Goal: Task Accomplishment & Management: Complete application form

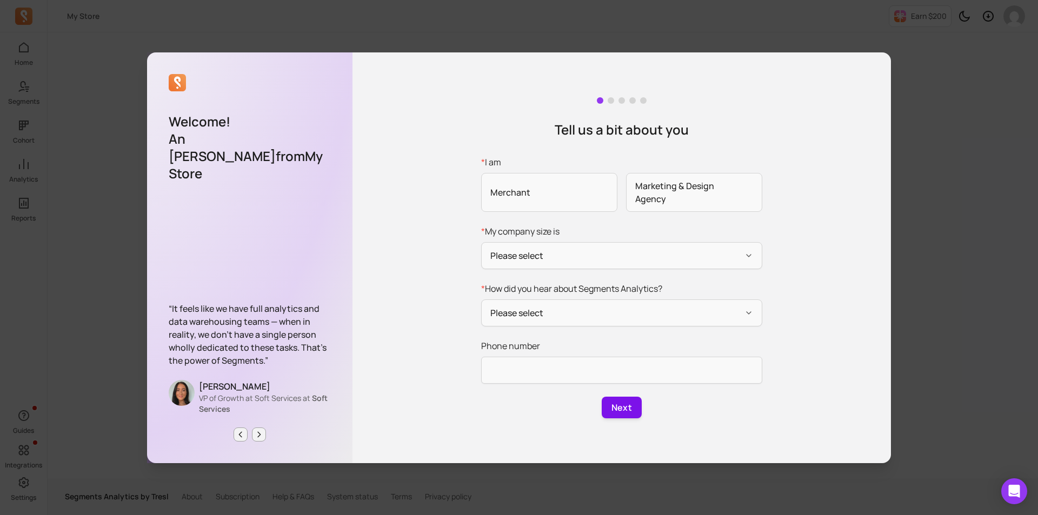
click at [623, 408] on button "Next" at bounding box center [622, 408] width 40 height 22
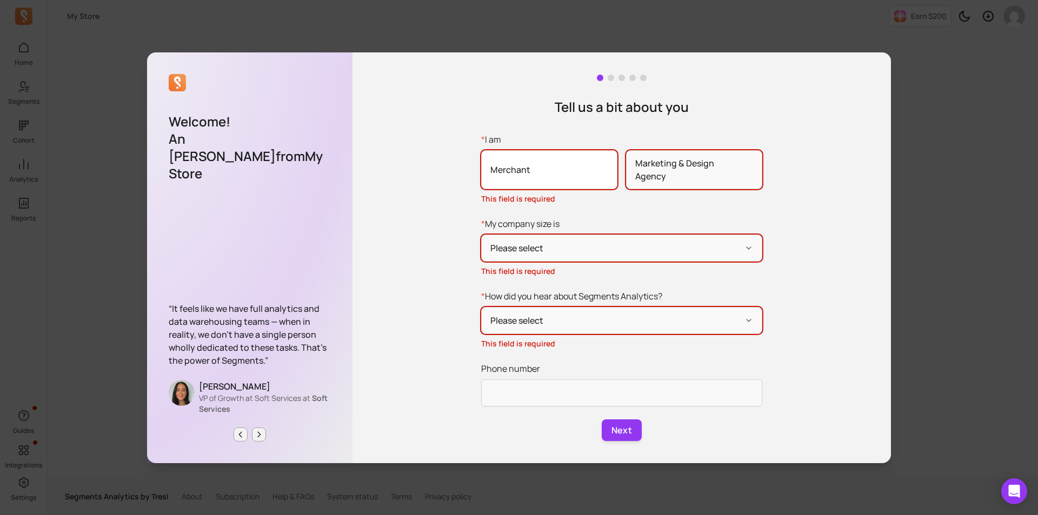
click at [553, 172] on span "Merchant" at bounding box center [549, 169] width 136 height 39
click at [0, 0] on input "* I am Merchant Marketing & Design Agency This field is required" at bounding box center [0, 0] width 0 height 0
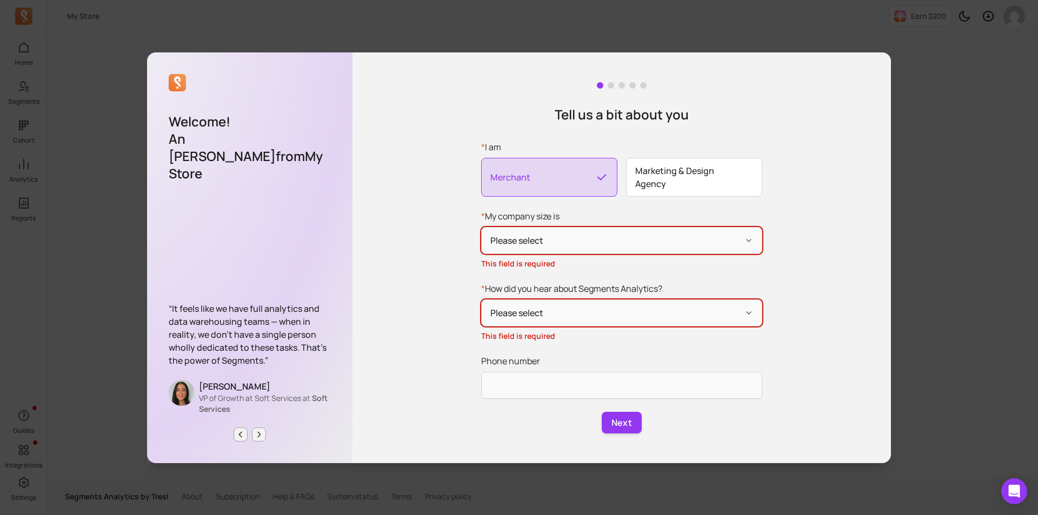
click at [685, 175] on span "Marketing & Design Agency" at bounding box center [694, 177] width 136 height 39
click at [0, 0] on input "* I am Merchant Marketing & Design Agency" at bounding box center [0, 0] width 0 height 0
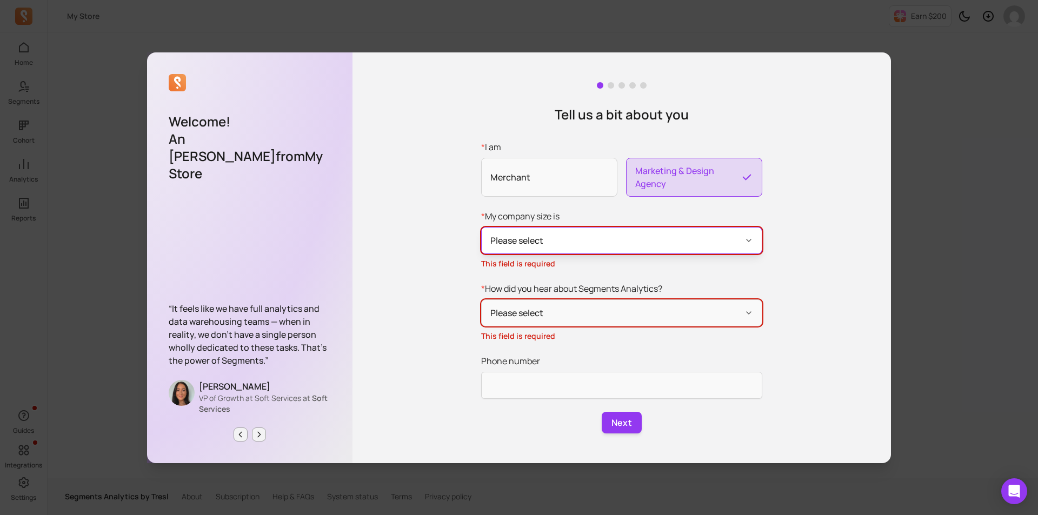
click at [634, 245] on button "Please select" at bounding box center [621, 240] width 281 height 27
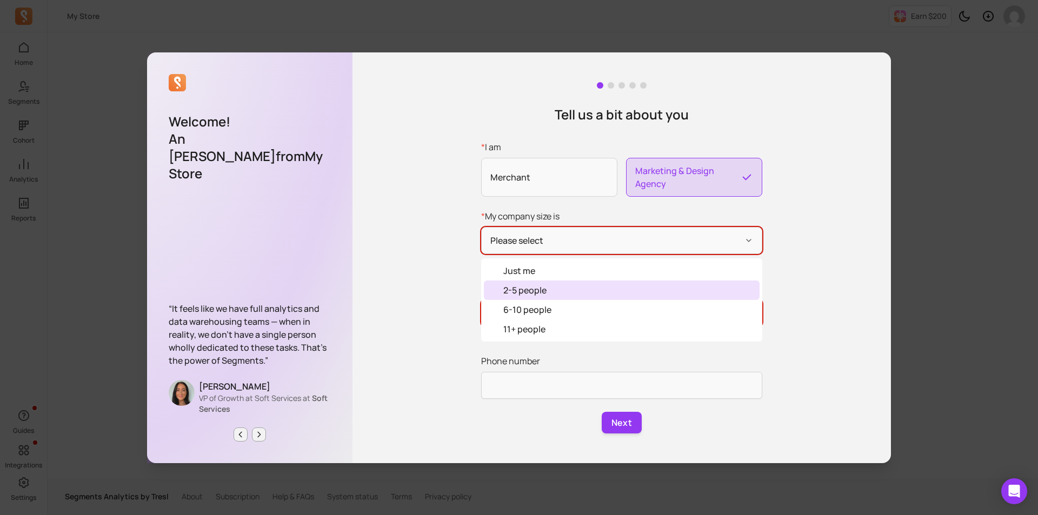
click at [564, 283] on div "2-5 people" at bounding box center [622, 290] width 276 height 19
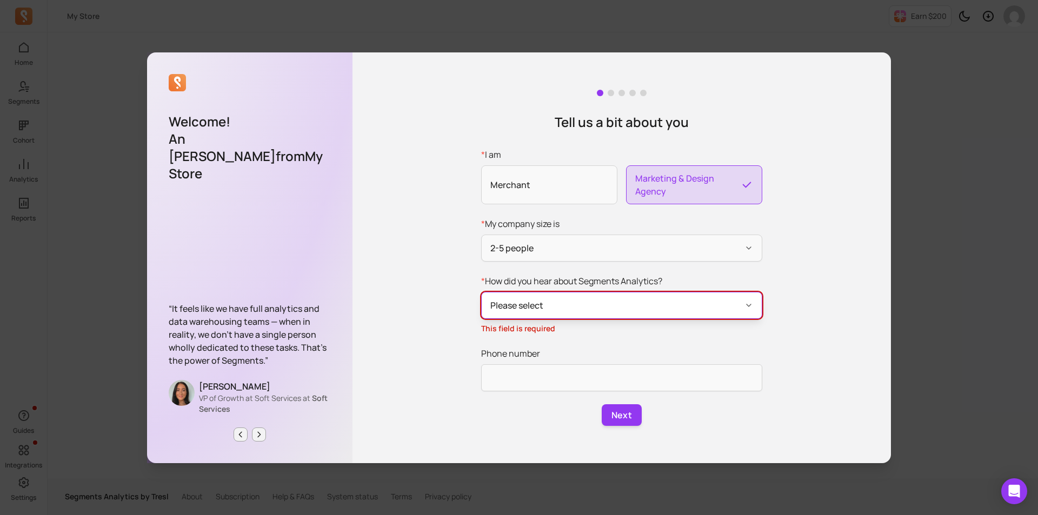
click at [580, 313] on button "Please select" at bounding box center [621, 305] width 281 height 27
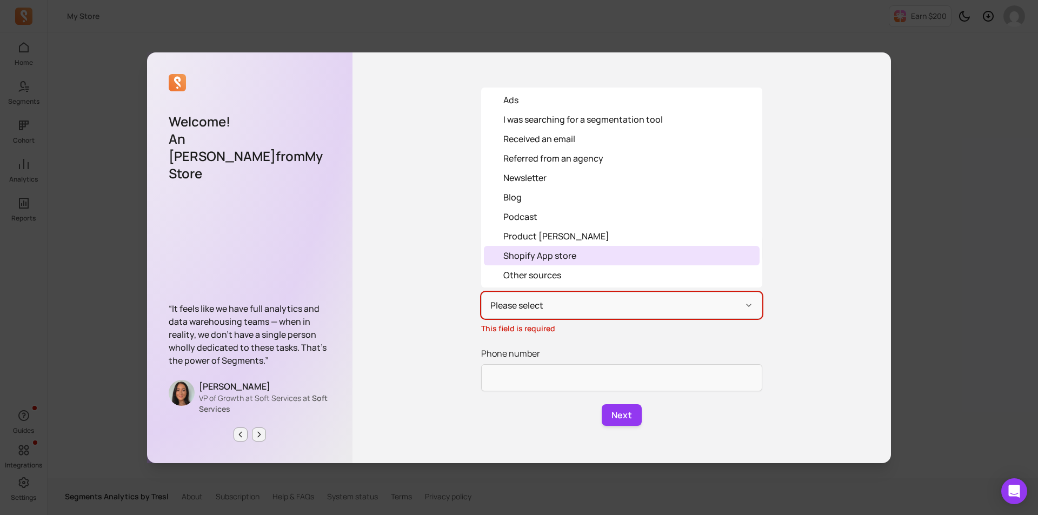
click at [541, 264] on div "Shopify App store" at bounding box center [622, 255] width 276 height 19
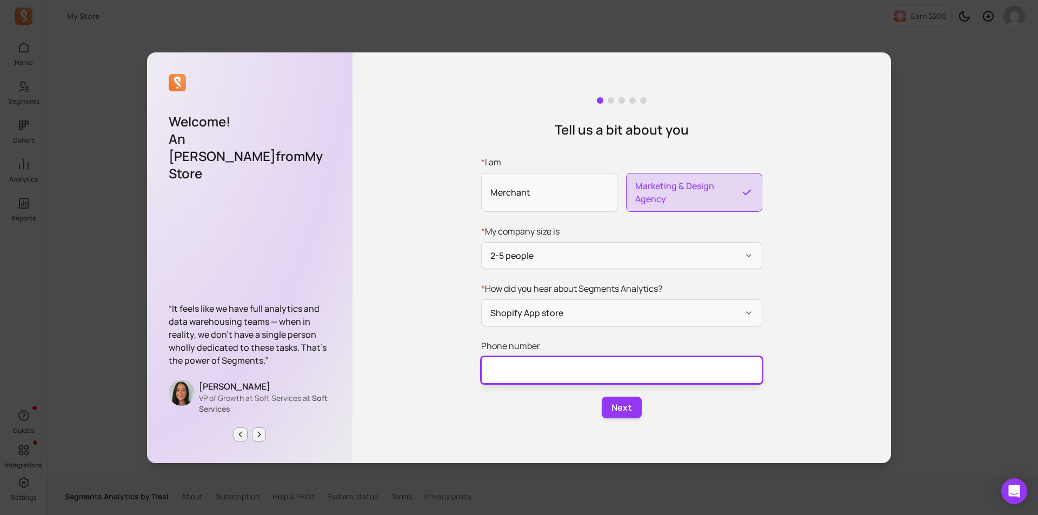
click at [538, 371] on input "Phone number" at bounding box center [621, 370] width 281 height 27
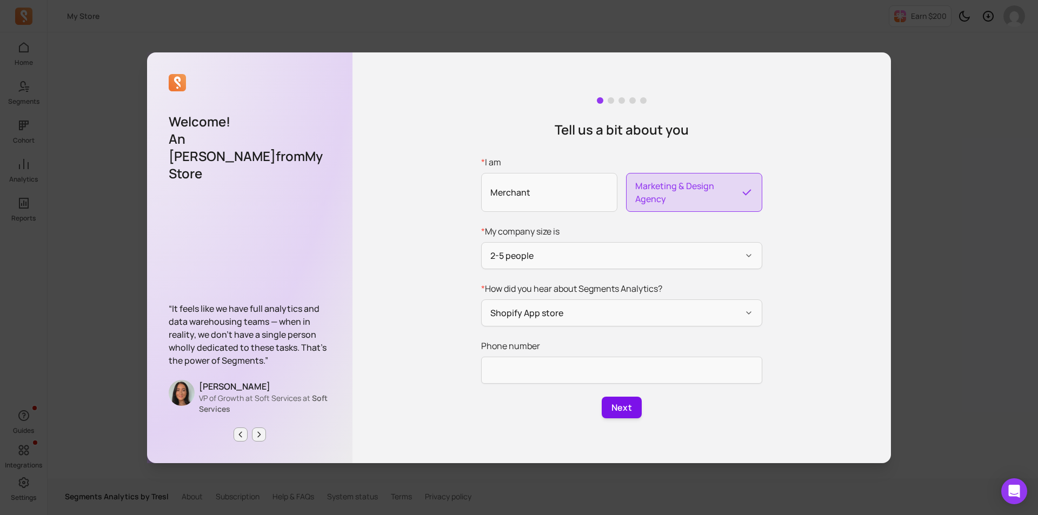
click at [605, 411] on button "Next" at bounding box center [622, 408] width 40 height 22
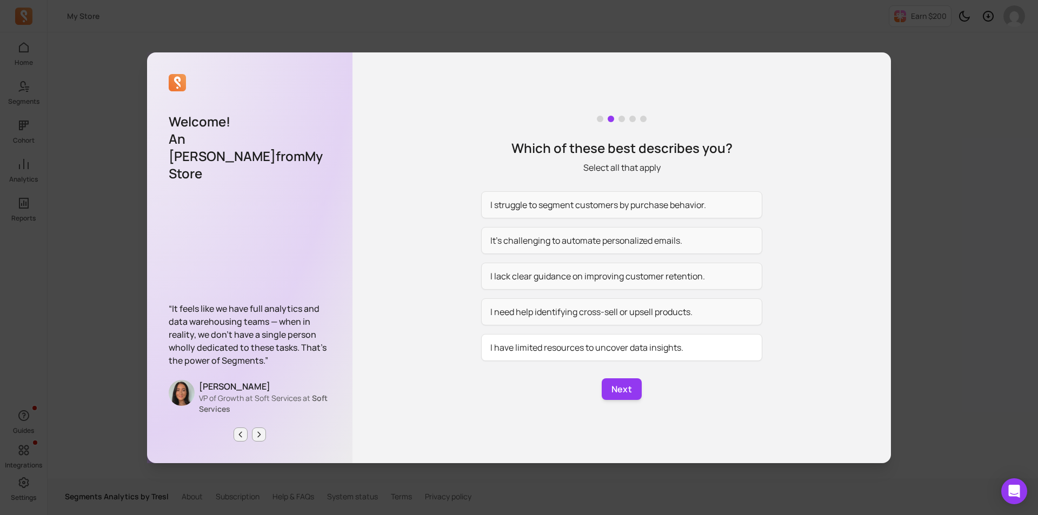
click at [606, 350] on button "I have limited resources to uncover data insights." at bounding box center [621, 347] width 281 height 27
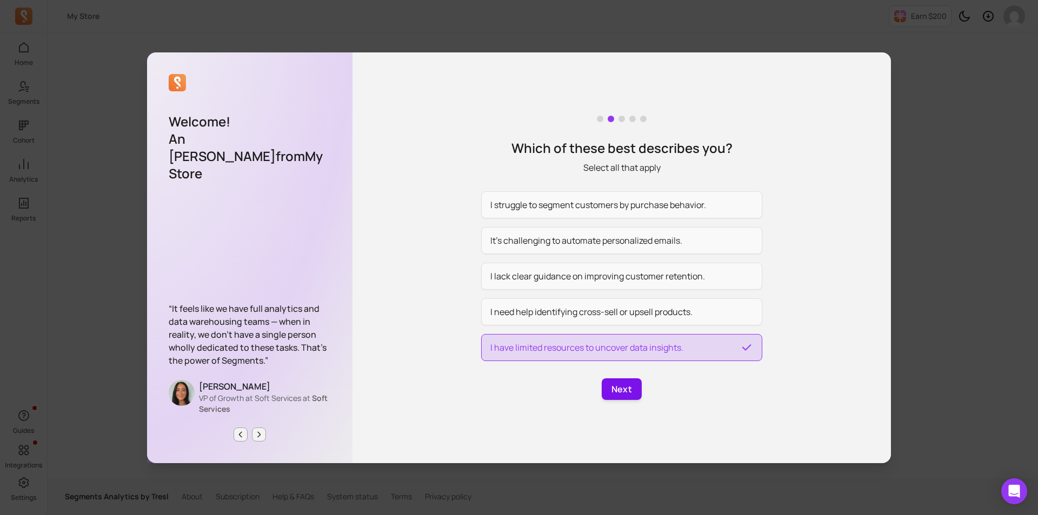
click at [623, 395] on button "Next" at bounding box center [622, 390] width 40 height 22
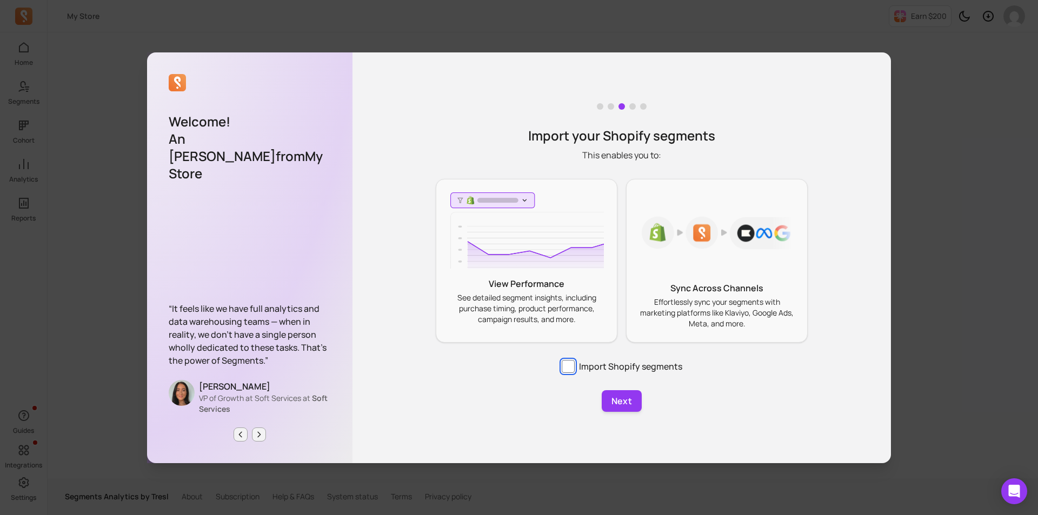
click at [568, 364] on input "Import Shopify segments" at bounding box center [568, 366] width 13 height 13
click at [618, 398] on button "Next" at bounding box center [622, 401] width 40 height 22
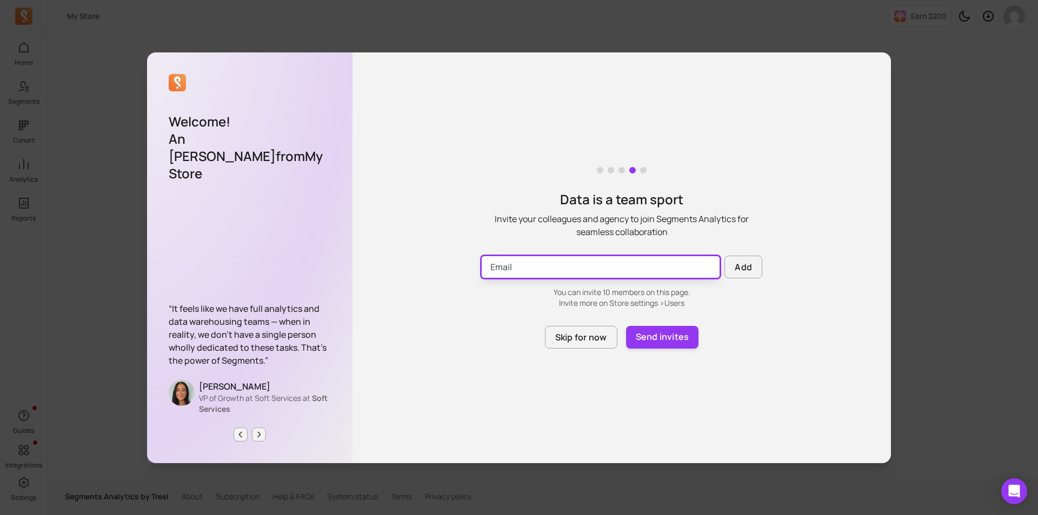
click at [666, 273] on input "Email" at bounding box center [600, 267] width 239 height 23
paste input "ankiemphong@gmail.com"
paste input "Email"
type input "ankiemphong@gmail.com"
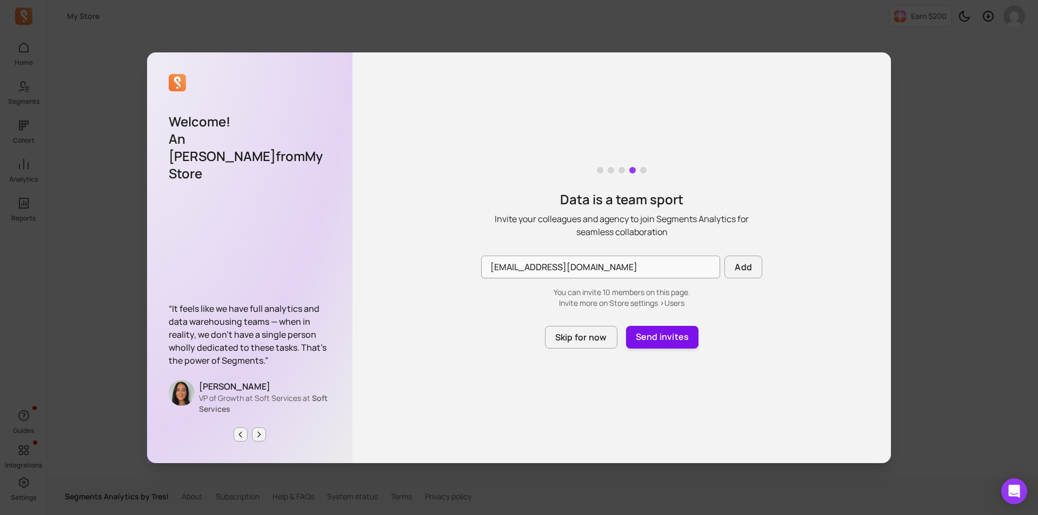
click at [658, 334] on button "Send invites" at bounding box center [662, 337] width 73 height 23
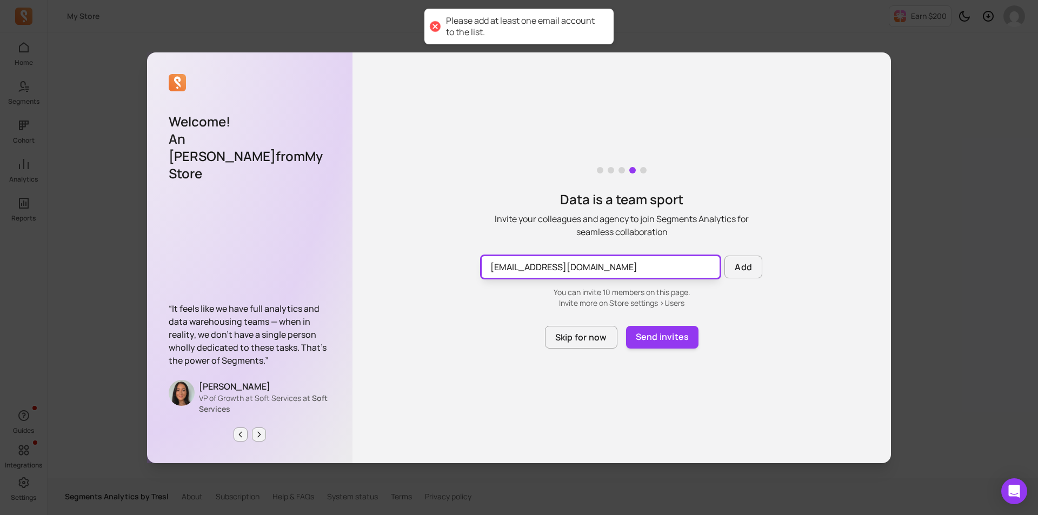
click at [582, 276] on input "ankiemphong@gmail.com" at bounding box center [600, 267] width 239 height 23
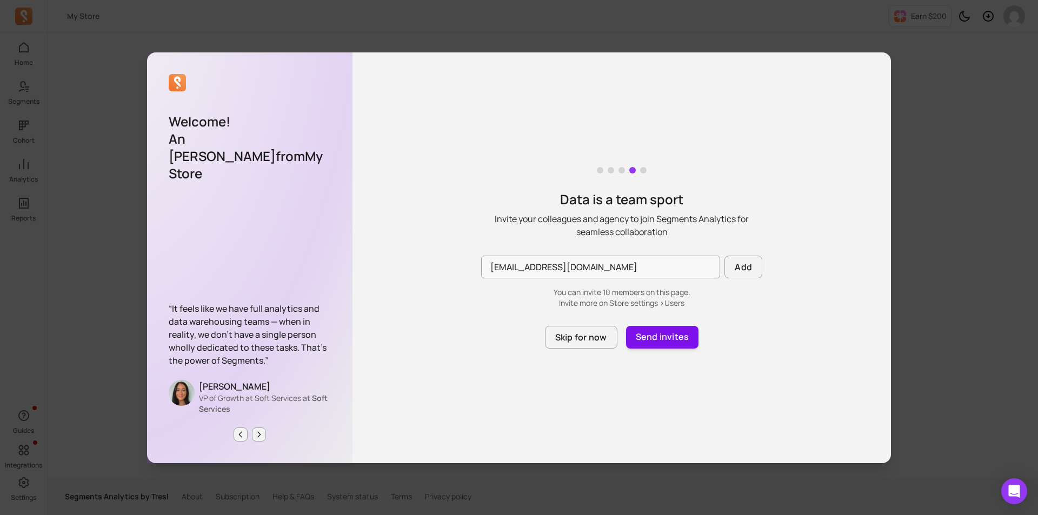
click at [667, 336] on button "Send invites" at bounding box center [662, 337] width 73 height 23
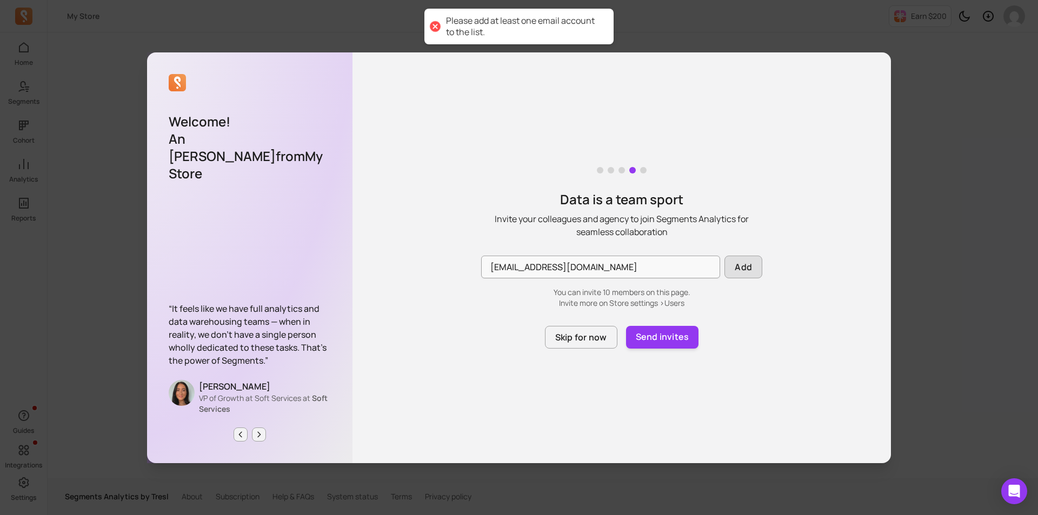
click at [752, 263] on button "Add" at bounding box center [744, 267] width 38 height 23
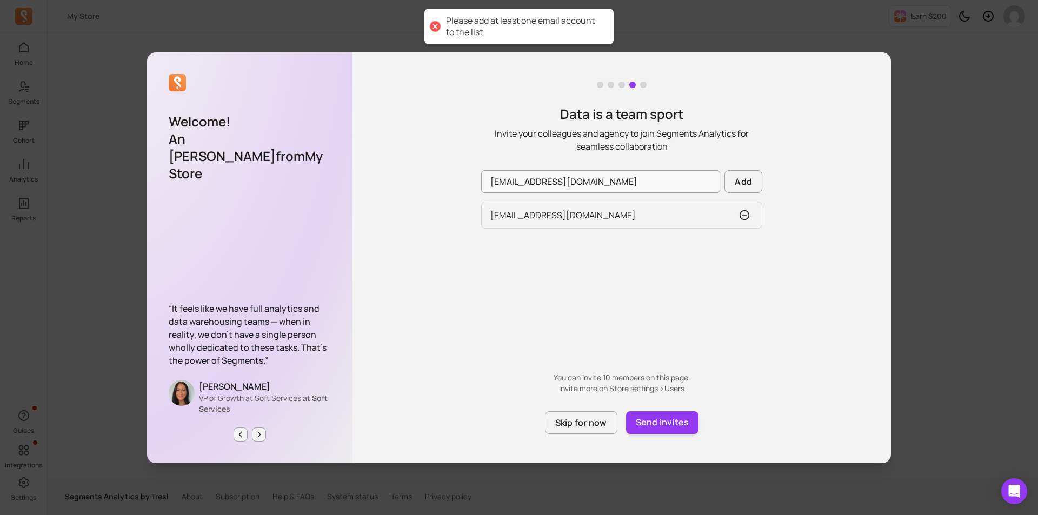
click at [672, 410] on div "Data is a team sport Invite your colleagues and agency to join Segments Analyti…" at bounding box center [622, 257] width 539 height 411
click at [671, 419] on button "Send invites" at bounding box center [662, 423] width 73 height 23
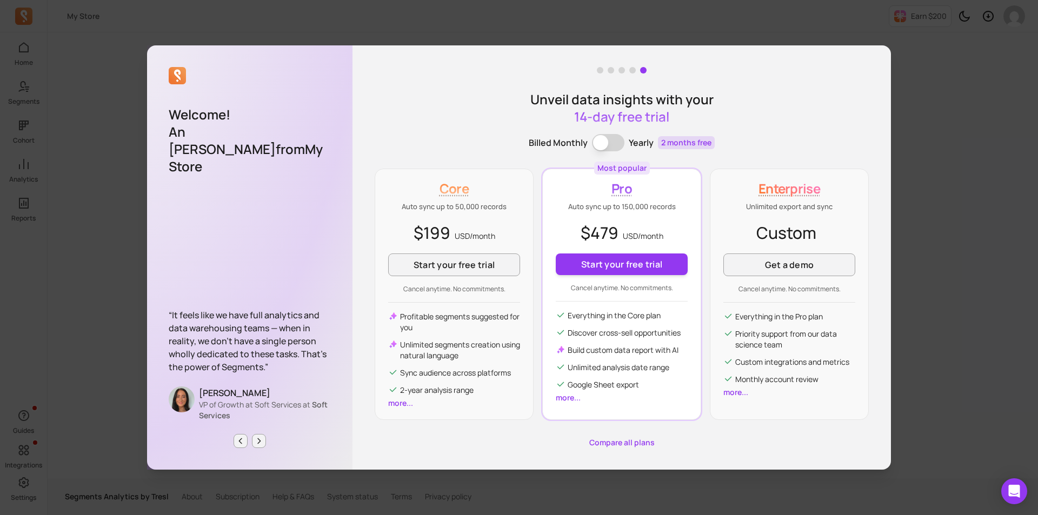
click at [566, 399] on link "more..." at bounding box center [568, 398] width 25 height 10
click at [731, 395] on link "more..." at bounding box center [736, 392] width 25 height 10
click at [760, 274] on link "Get a demo" at bounding box center [790, 265] width 132 height 23
click at [638, 266] on button "Start your free trial" at bounding box center [622, 265] width 132 height 22
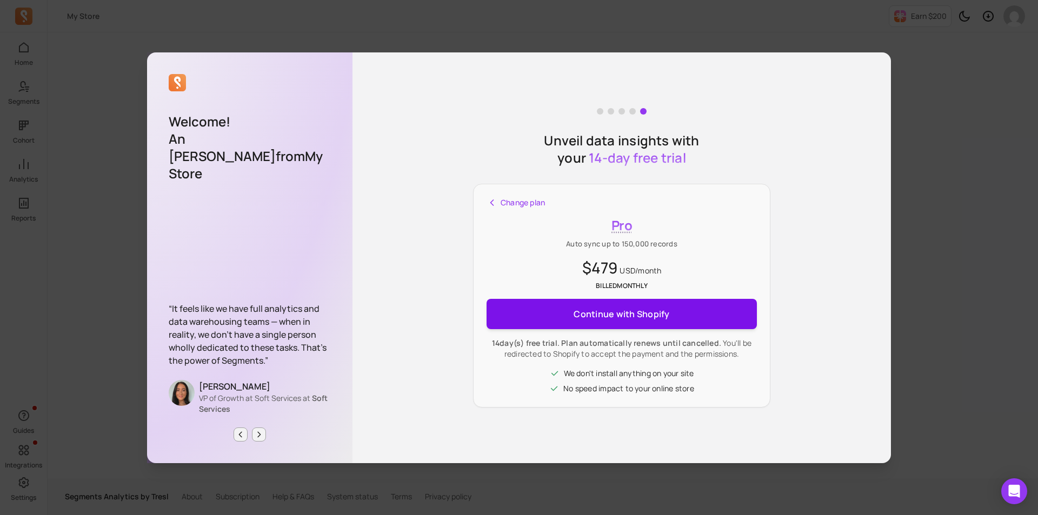
click at [670, 314] on button "Continue with Shopify" at bounding box center [622, 314] width 270 height 30
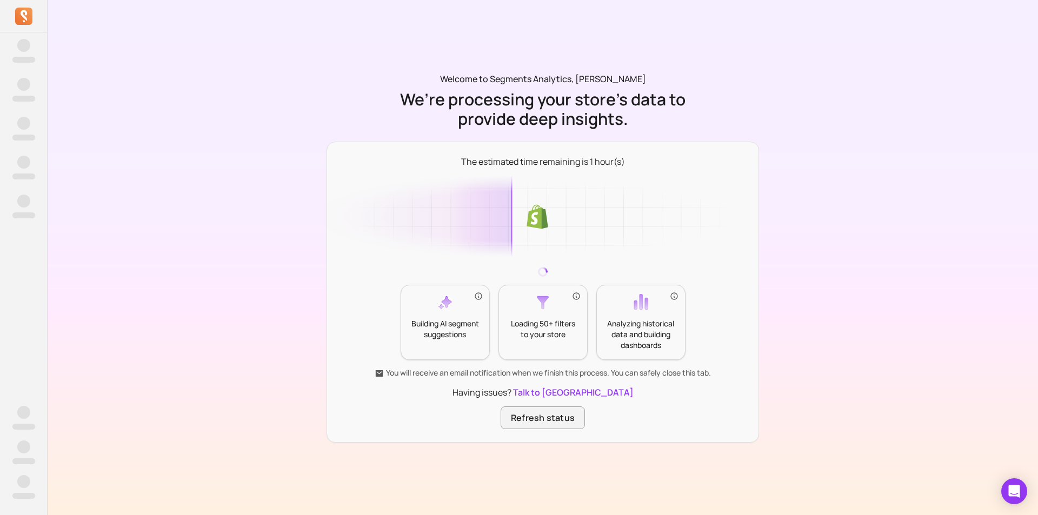
click at [25, 14] on icon at bounding box center [23, 15] width 6 height 11
click at [547, 416] on button "Refresh status" at bounding box center [543, 418] width 84 height 23
click at [29, 11] on icon at bounding box center [23, 16] width 17 height 17
click at [446, 320] on p "Building AI segment suggestions" at bounding box center [445, 329] width 71 height 22
click at [572, 305] on div "Loading 50+ filters to your store" at bounding box center [543, 322] width 89 height 75
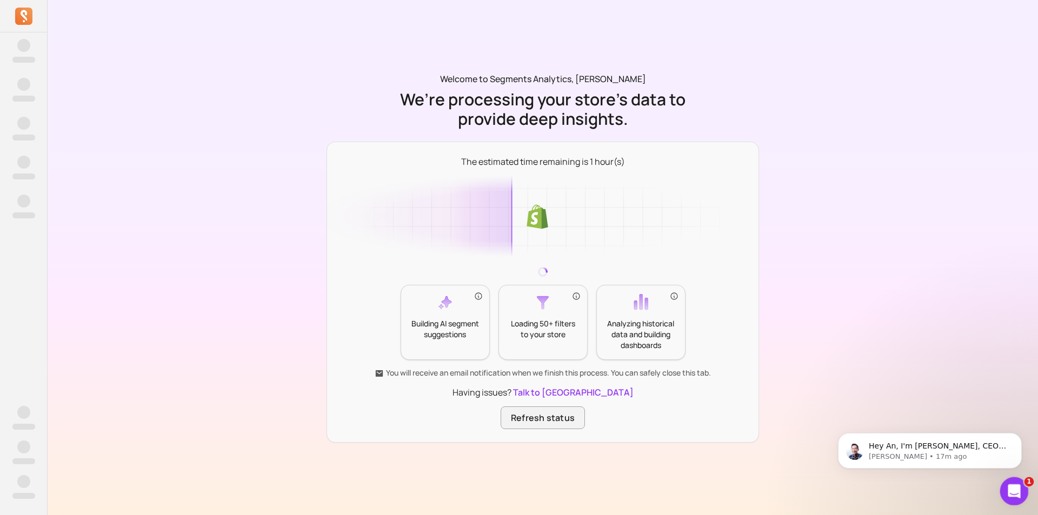
click at [1018, 488] on icon "Open Intercom Messenger" at bounding box center [1013, 490] width 18 height 18
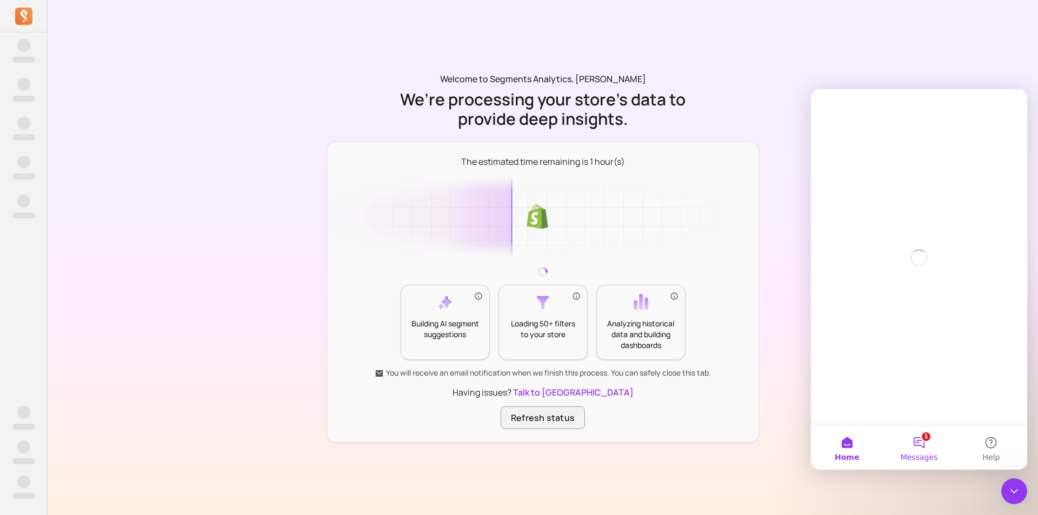
click at [908, 428] on button "1 Messages" at bounding box center [919, 448] width 72 height 43
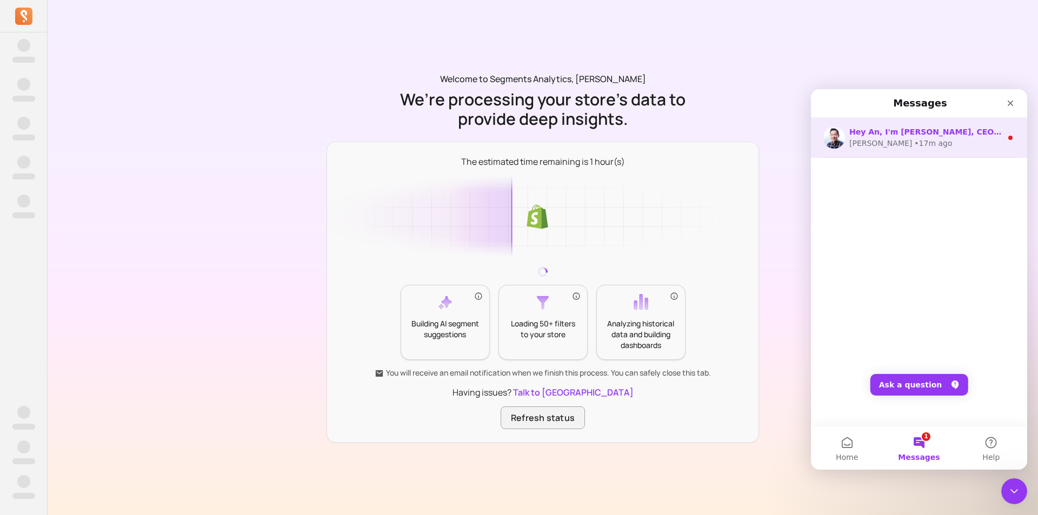
click at [860, 140] on div "John" at bounding box center [881, 143] width 63 height 11
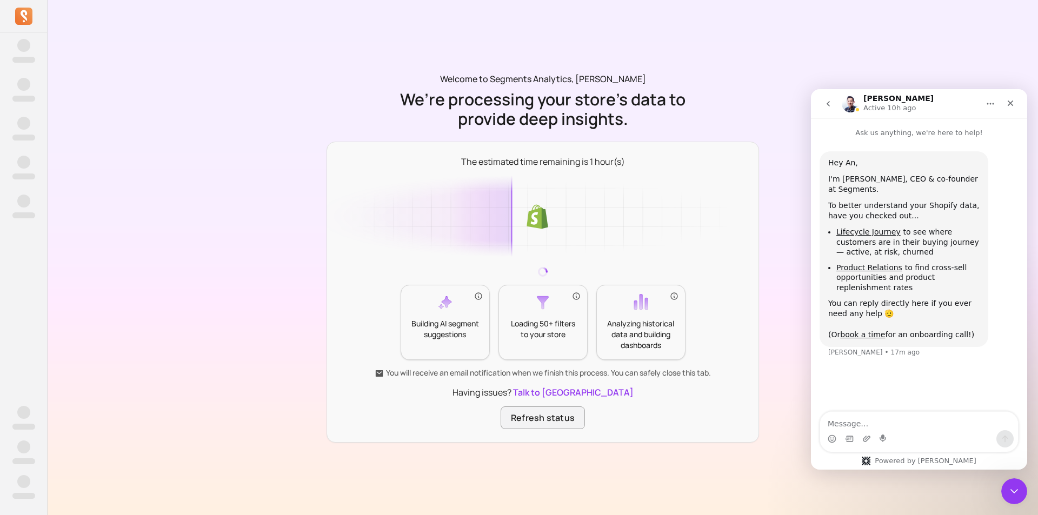
click at [759, 83] on div "Welcome to Segments Analytics, An Phạm We’re processing your store’s data to pr…" at bounding box center [543, 257] width 991 height 515
click at [727, 95] on div "Welcome to Segments Analytics, An Phạm We’re processing your store’s data to pr…" at bounding box center [543, 257] width 433 height 370
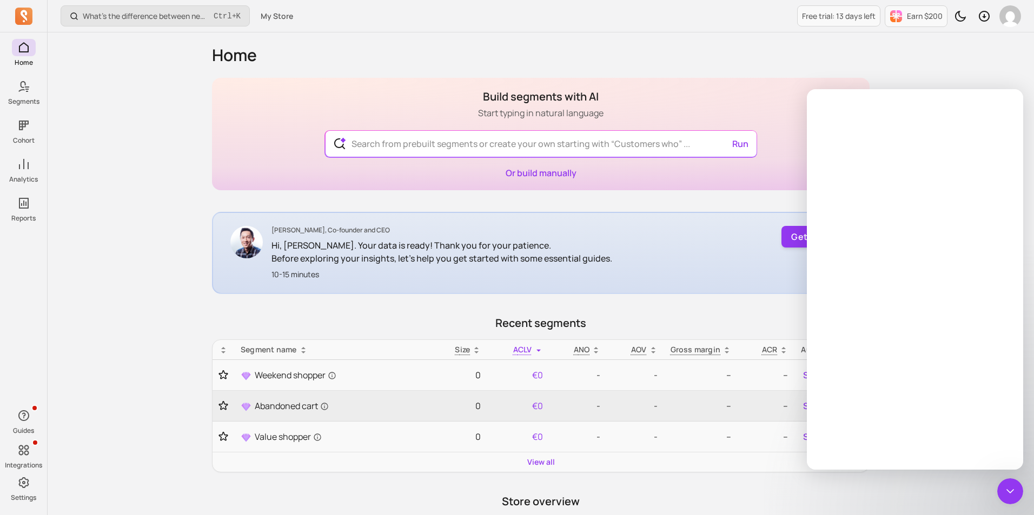
click at [473, 255] on p "Before exploring your insights, let's help you get started with some essential …" at bounding box center [441, 258] width 341 height 13
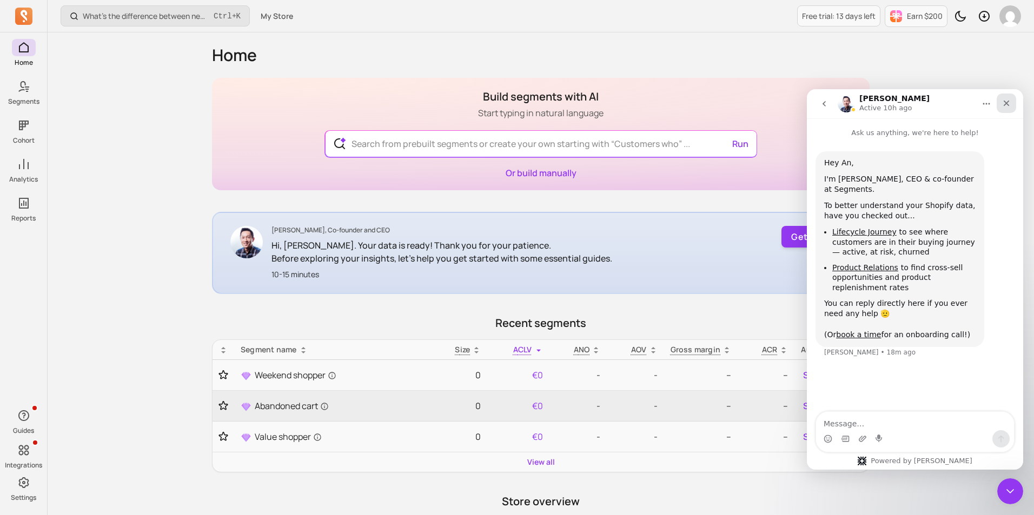
click at [1010, 107] on icon "Close" at bounding box center [1006, 103] width 9 height 9
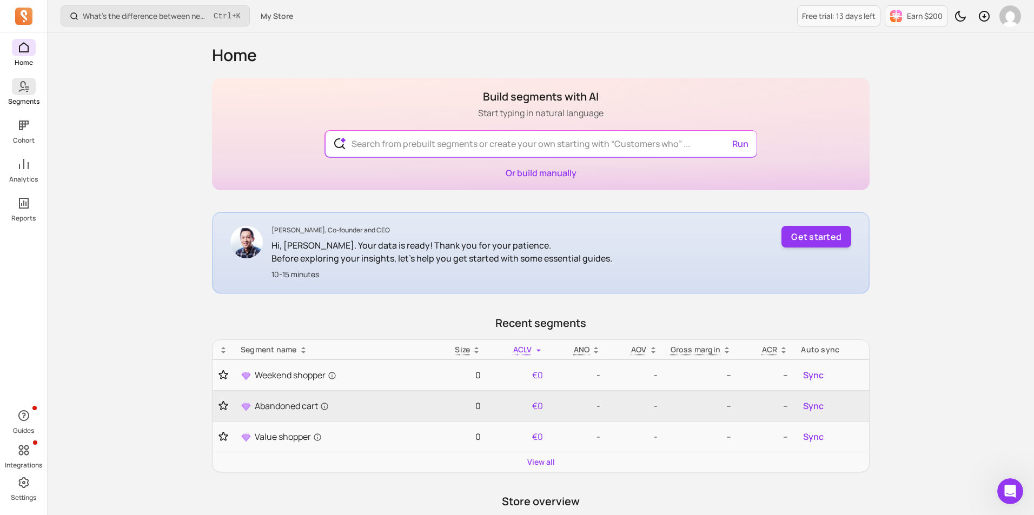
click at [30, 88] on icon at bounding box center [23, 86] width 13 height 13
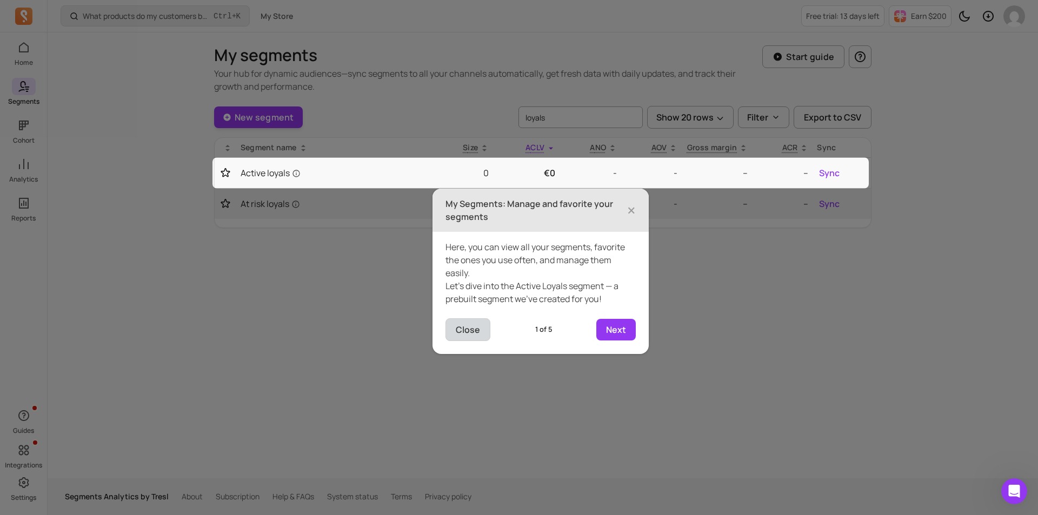
click at [478, 330] on button "Close" at bounding box center [468, 329] width 45 height 23
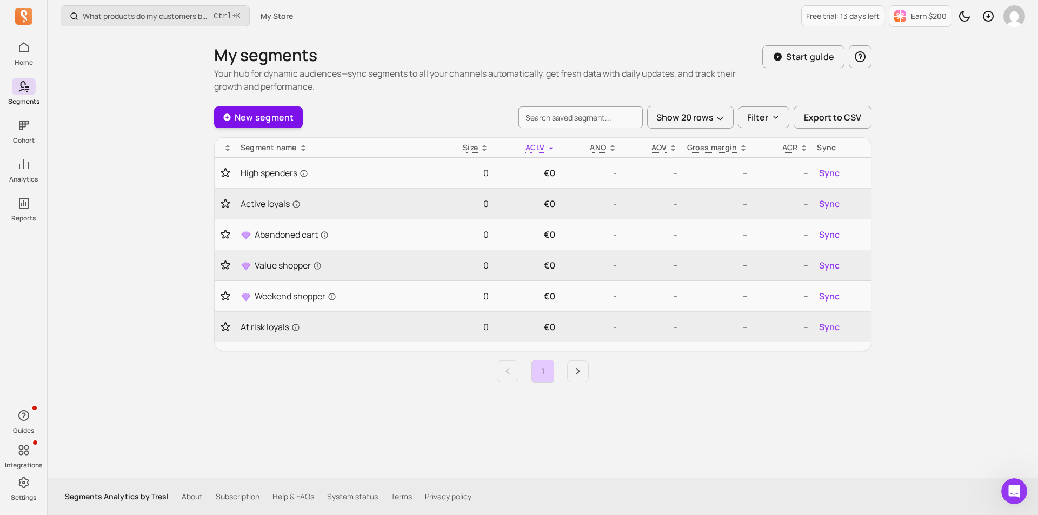
click at [271, 119] on link "New segment" at bounding box center [258, 118] width 89 height 22
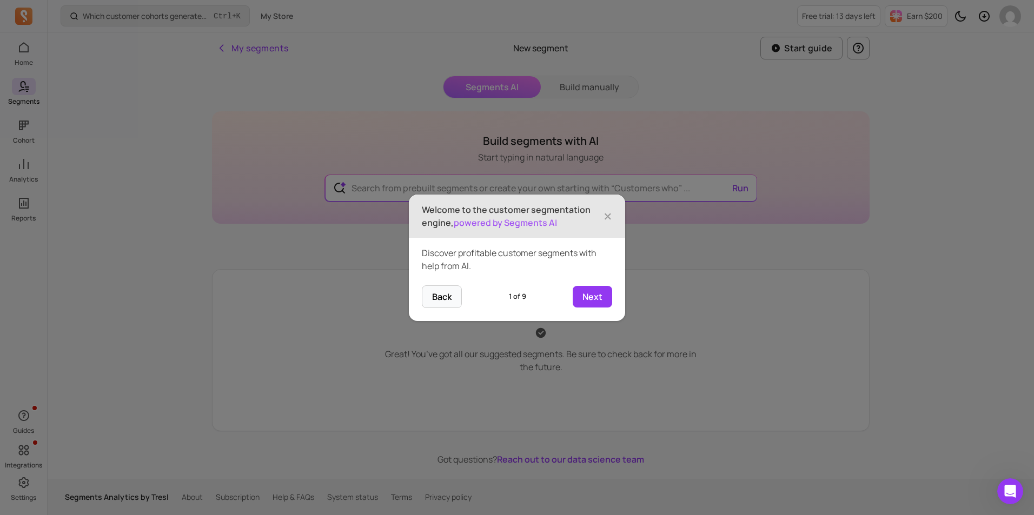
click at [585, 308] on footer "Back 1 of 9 Next" at bounding box center [517, 304] width 216 height 36
click at [600, 297] on button "Next" at bounding box center [592, 297] width 39 height 22
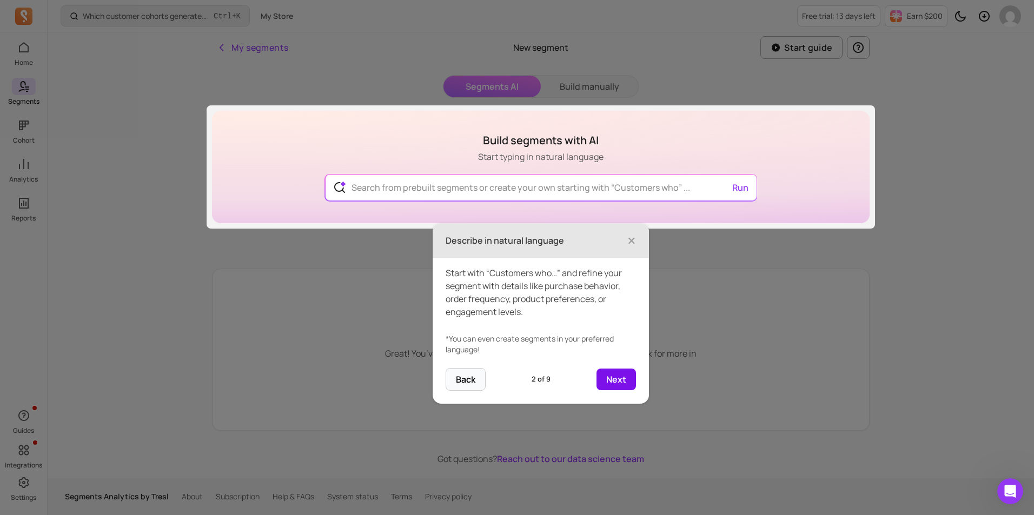
click at [609, 372] on button "Next" at bounding box center [615, 380] width 39 height 22
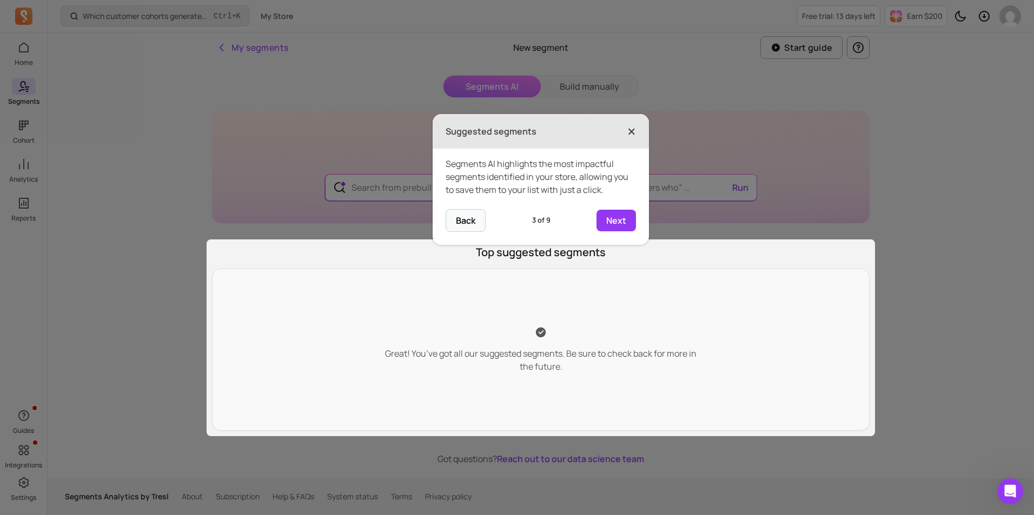
click at [634, 127] on span "×" at bounding box center [631, 132] width 9 height 24
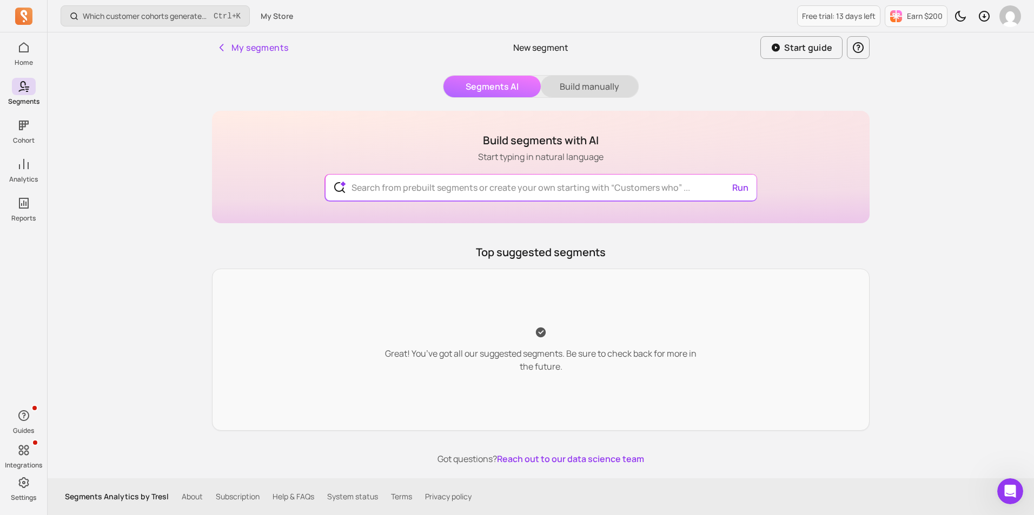
click at [582, 85] on button "Build manually" at bounding box center [589, 87] width 97 height 22
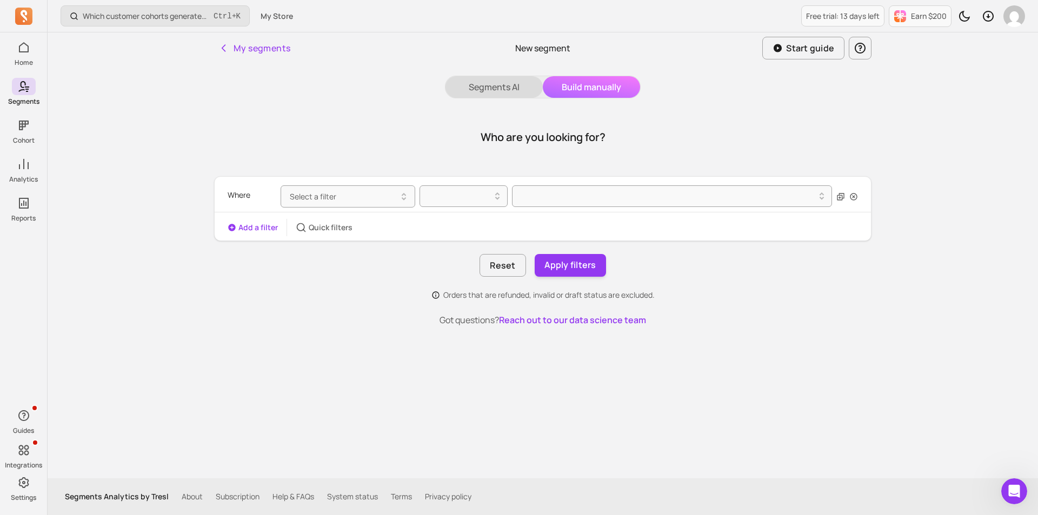
click at [494, 79] on button "Segments AI" at bounding box center [494, 87] width 97 height 22
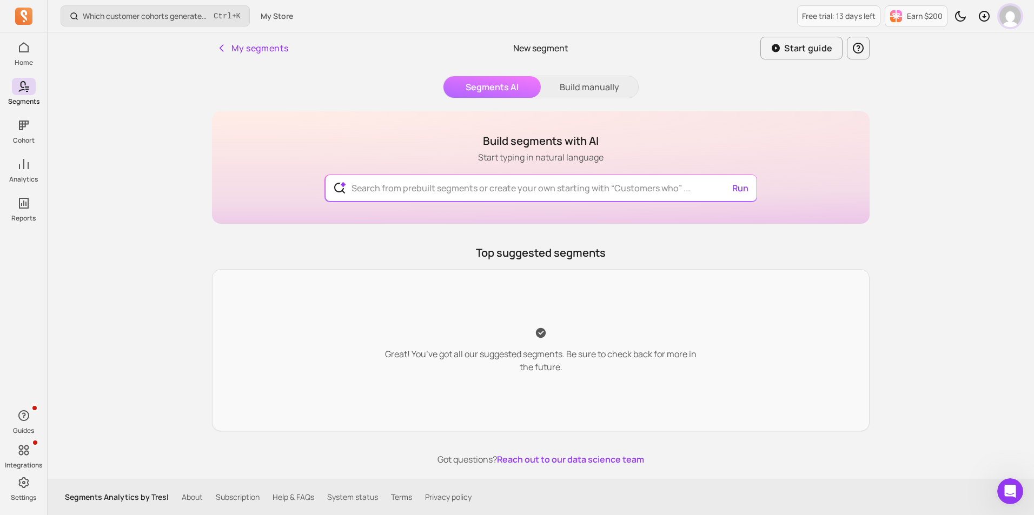
click at [1007, 12] on img "button" at bounding box center [1010, 16] width 22 height 22
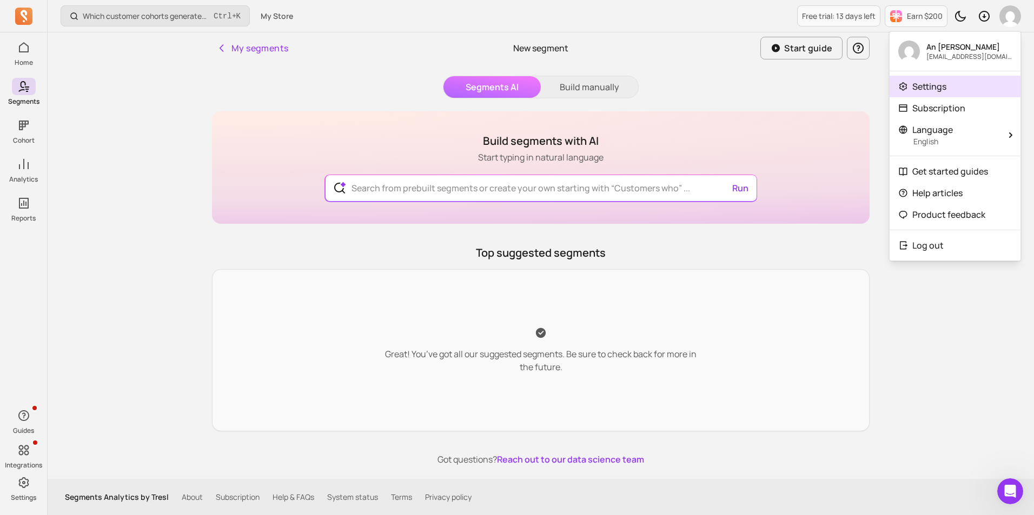
click at [937, 81] on p "Settings" at bounding box center [929, 86] width 34 height 13
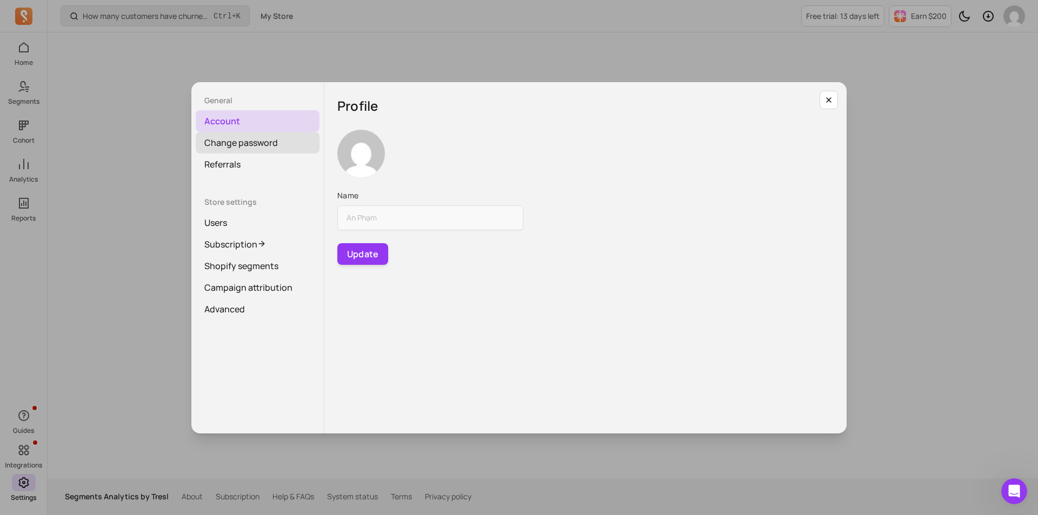
click at [244, 142] on link "Change password" at bounding box center [258, 143] width 124 height 22
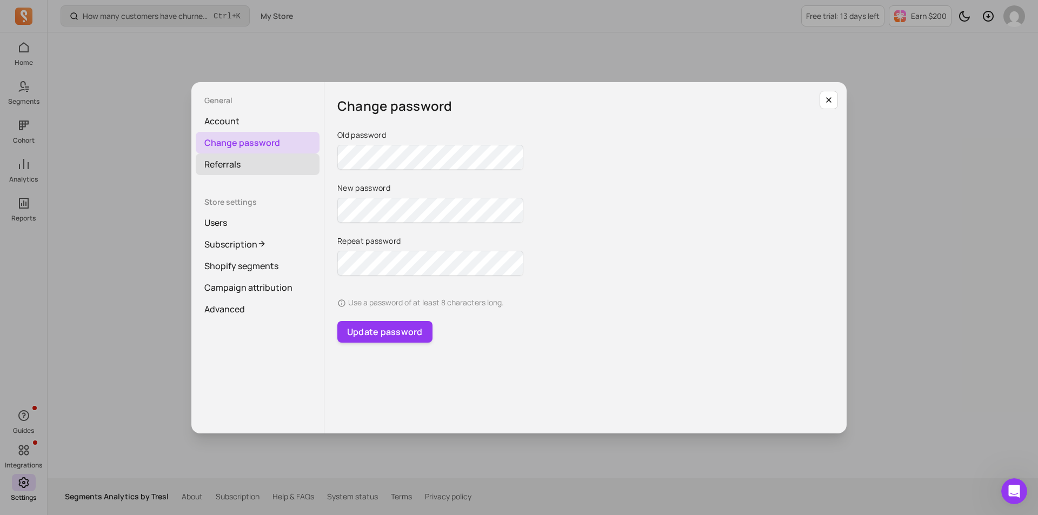
click at [228, 157] on link "Referrals" at bounding box center [258, 165] width 124 height 22
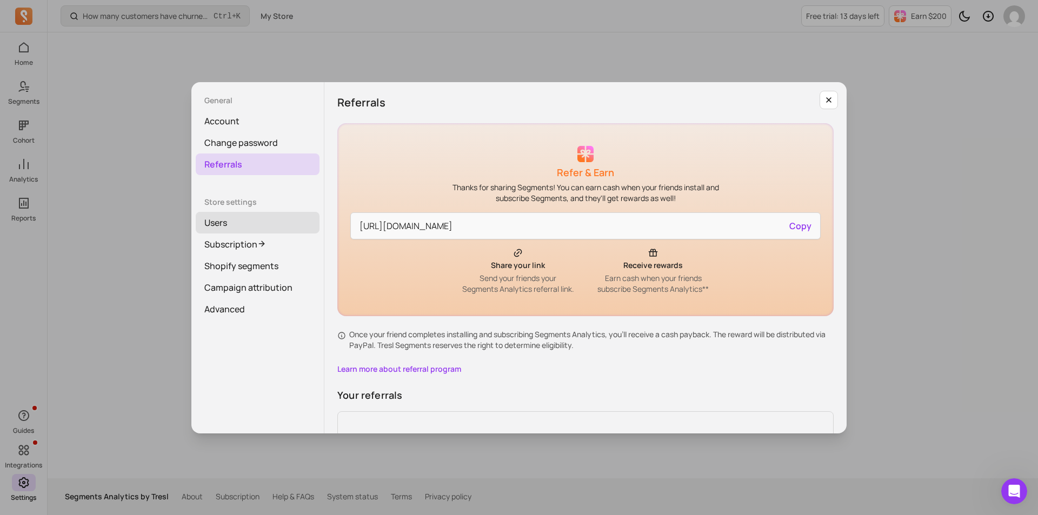
click at [243, 216] on link "Users" at bounding box center [258, 223] width 124 height 22
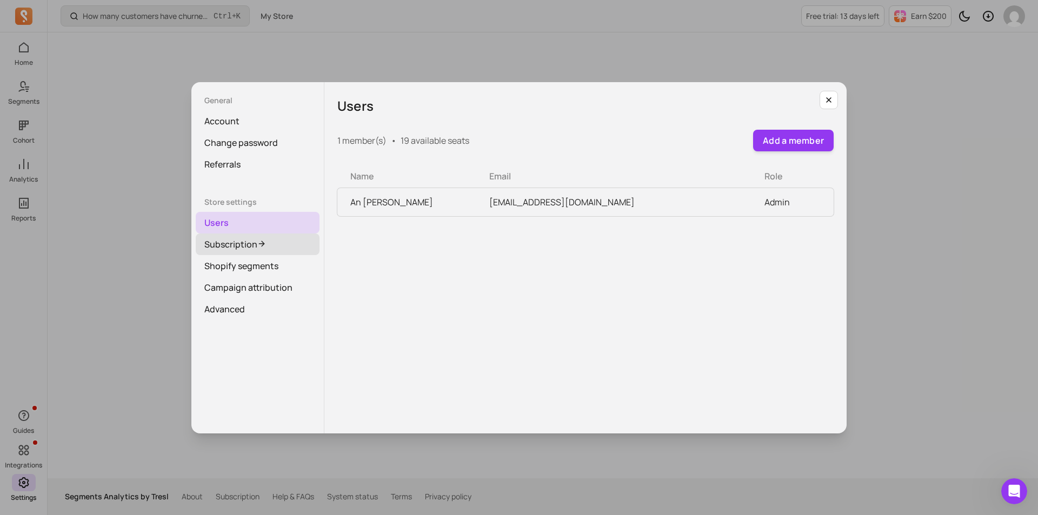
click at [232, 242] on link "Subscription" at bounding box center [258, 245] width 124 height 22
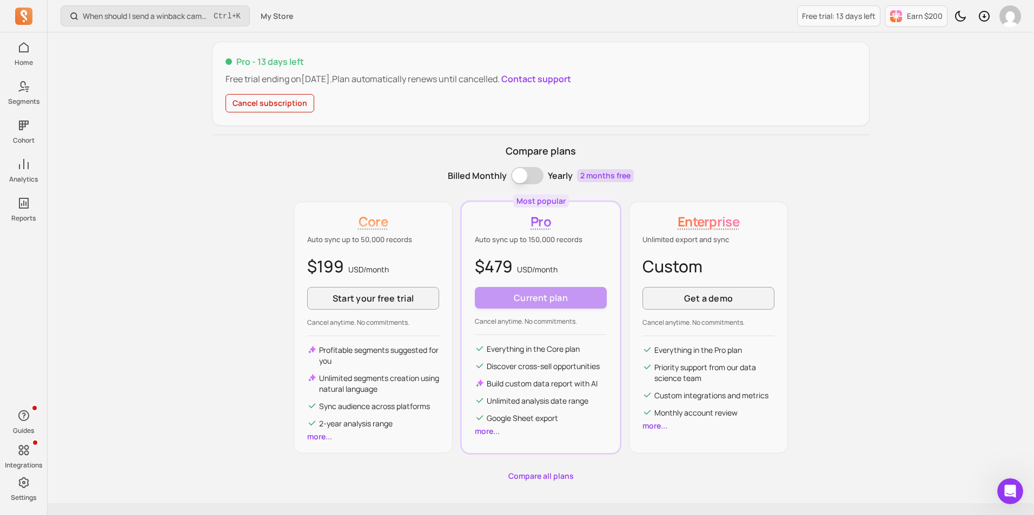
scroll to position [115, 0]
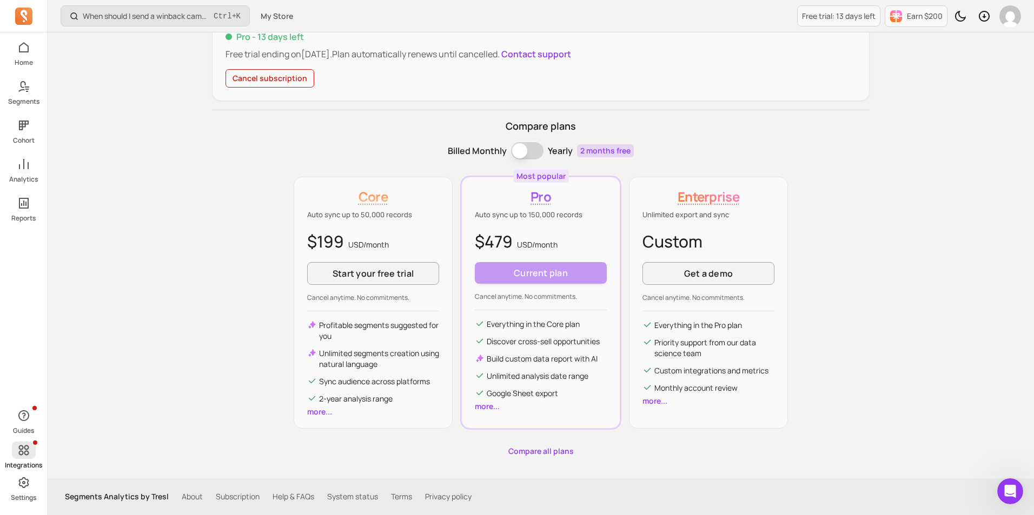
click at [27, 456] on icon at bounding box center [23, 450] width 13 height 13
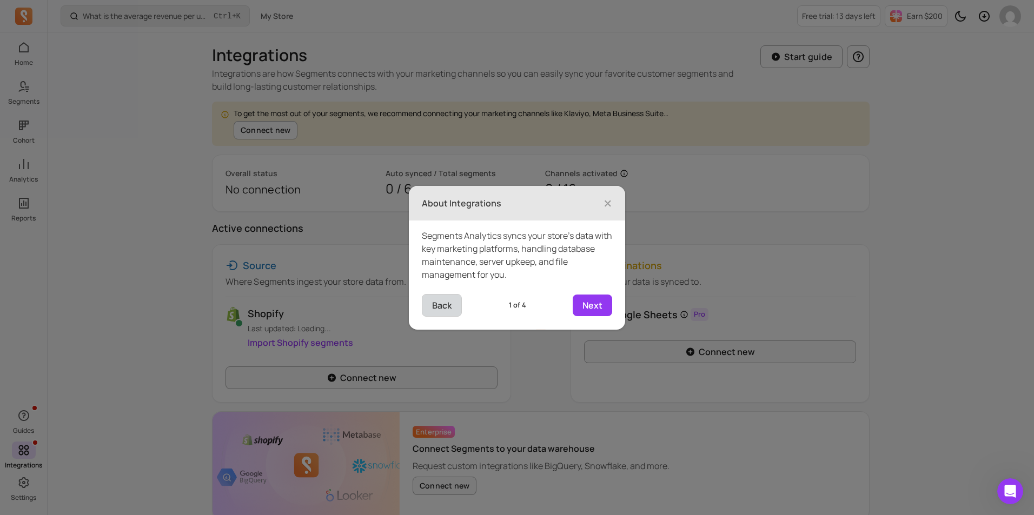
click at [439, 300] on button "Back" at bounding box center [442, 305] width 40 height 23
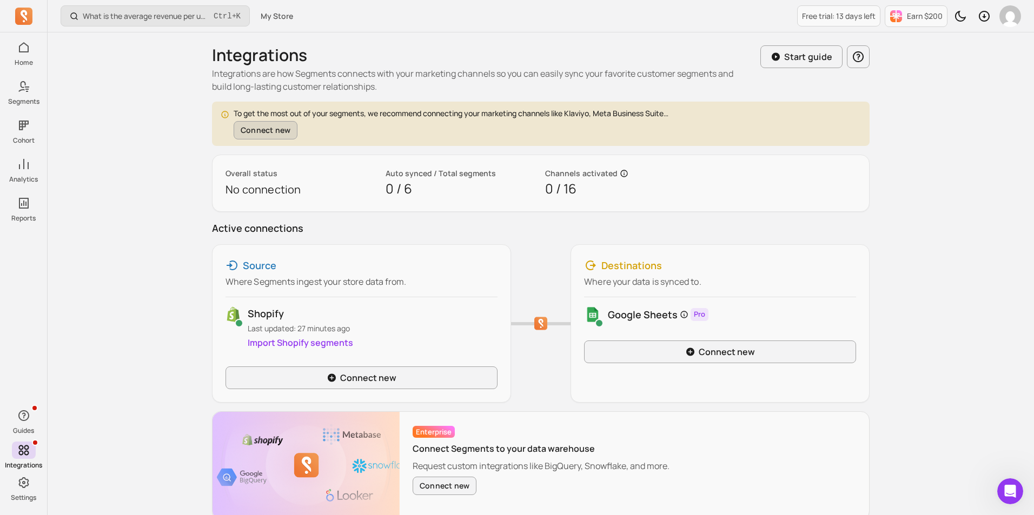
click at [275, 132] on button "Connect new" at bounding box center [266, 130] width 64 height 18
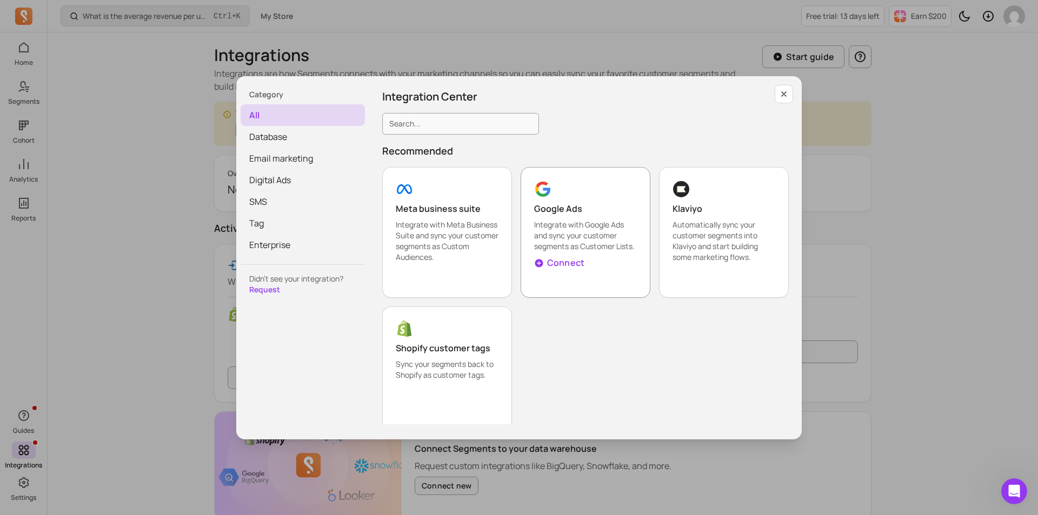
click at [545, 231] on p "Integrate with Google Ads and sync your customer segments as Customer Lists." at bounding box center [585, 236] width 103 height 32
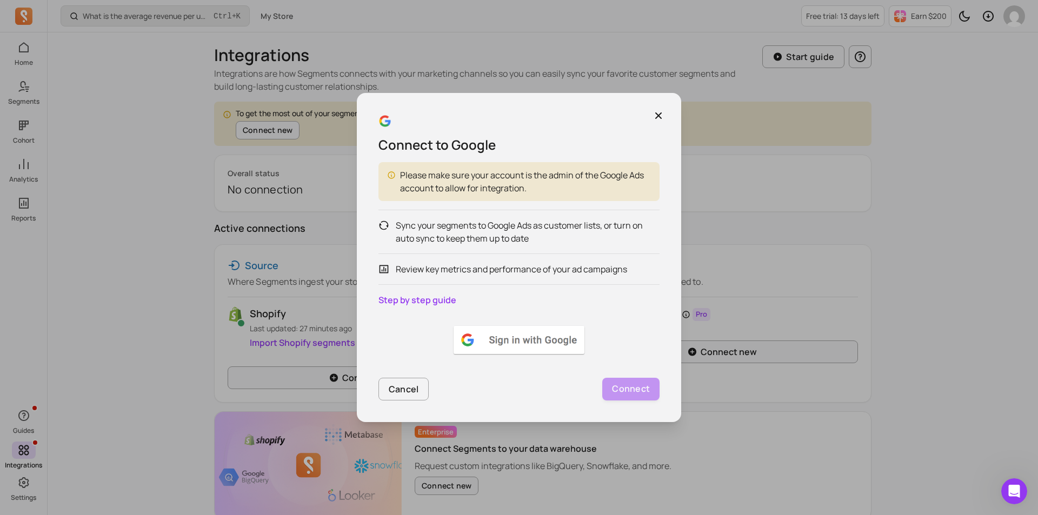
click at [506, 340] on img at bounding box center [519, 340] width 135 height 32
click at [522, 335] on img at bounding box center [519, 340] width 135 height 32
click at [658, 106] on button "button" at bounding box center [658, 115] width 19 height 19
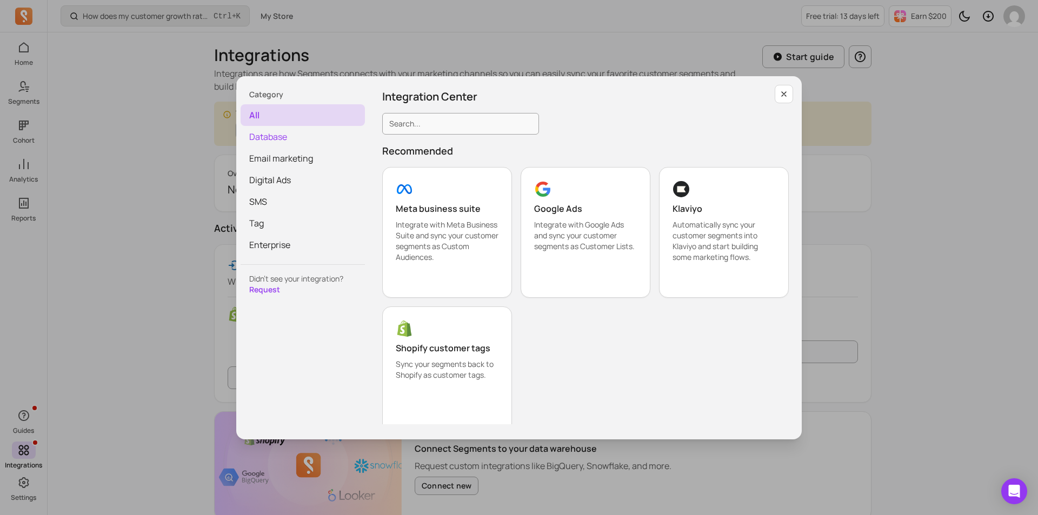
click at [264, 142] on span "Database" at bounding box center [303, 137] width 124 height 22
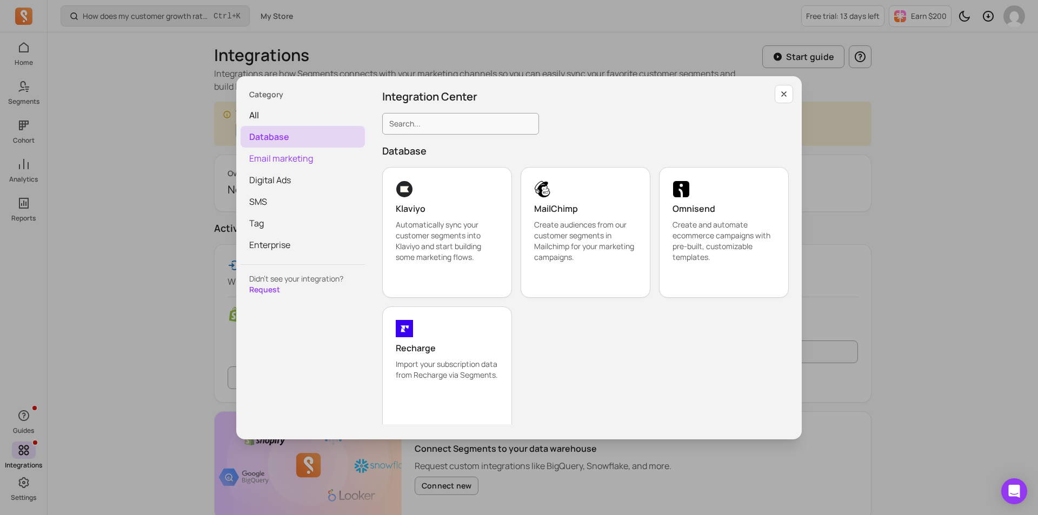
drag, startPoint x: 264, startPoint y: 157, endPoint x: 267, endPoint y: 168, distance: 10.6
click at [267, 161] on span "Email marketing" at bounding box center [303, 159] width 124 height 22
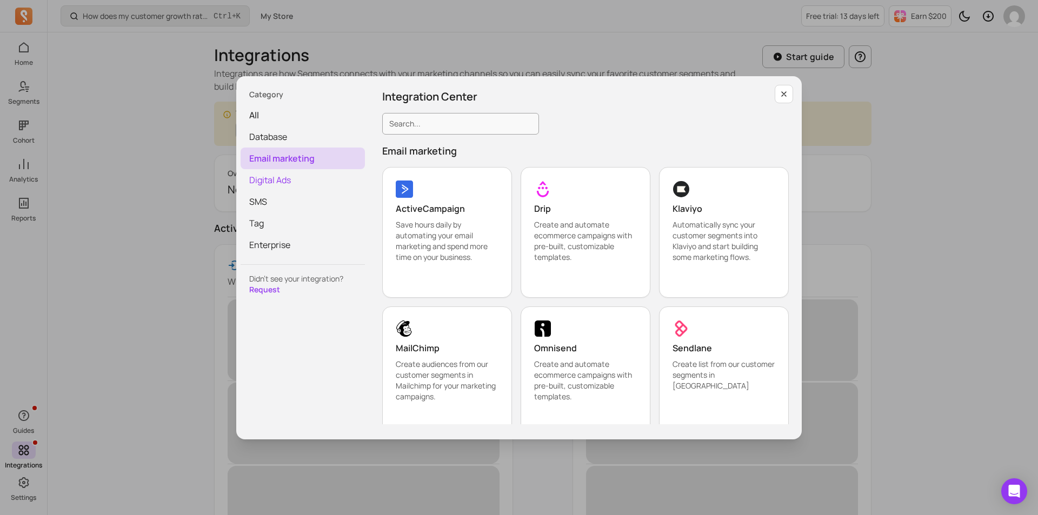
click at [269, 179] on span "Digital Ads" at bounding box center [303, 180] width 124 height 22
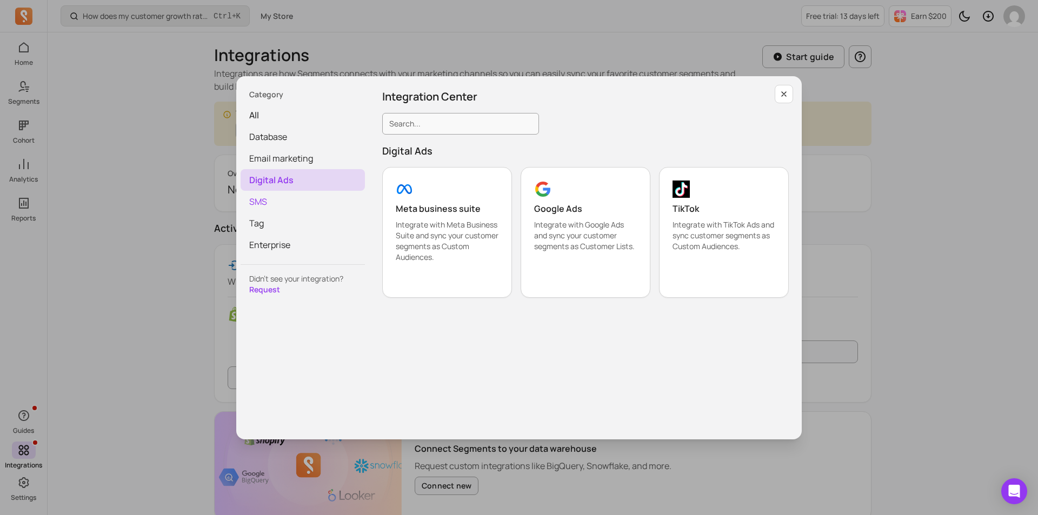
click at [273, 200] on span "SMS" at bounding box center [303, 202] width 124 height 22
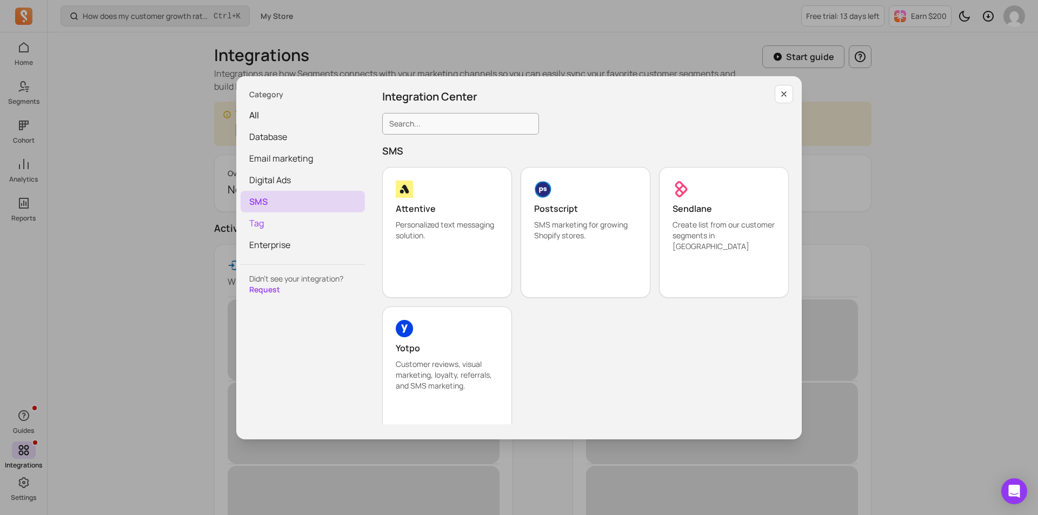
click at [263, 228] on span "Tag" at bounding box center [303, 224] width 124 height 22
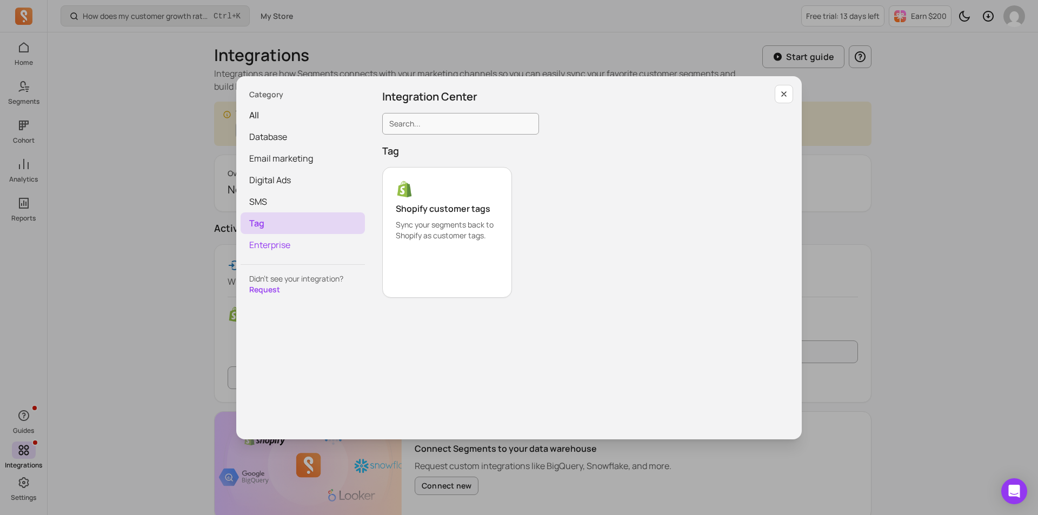
click at [267, 248] on span "Enterprise" at bounding box center [303, 245] width 124 height 22
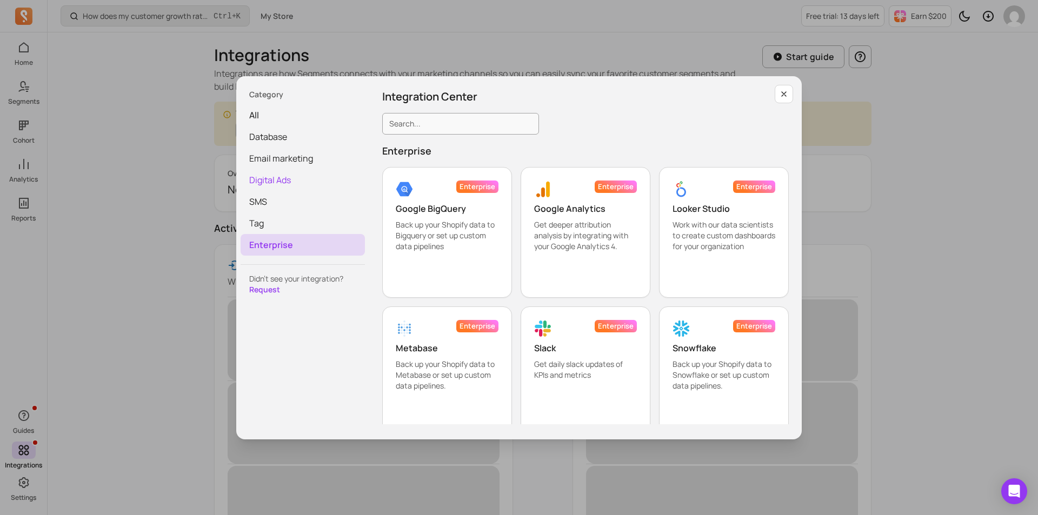
click at [293, 185] on span "Digital Ads" at bounding box center [303, 180] width 124 height 22
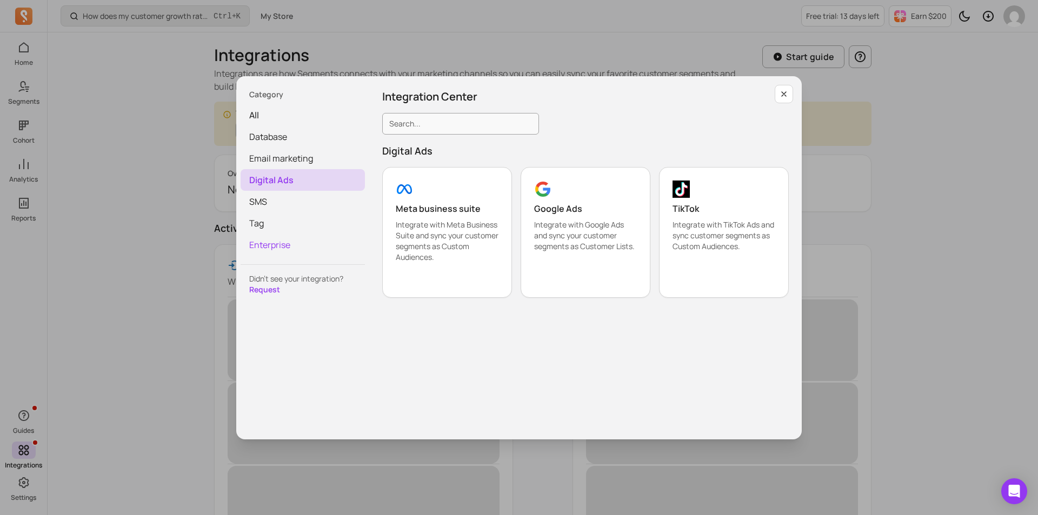
click at [297, 245] on span "Enterprise" at bounding box center [303, 245] width 124 height 22
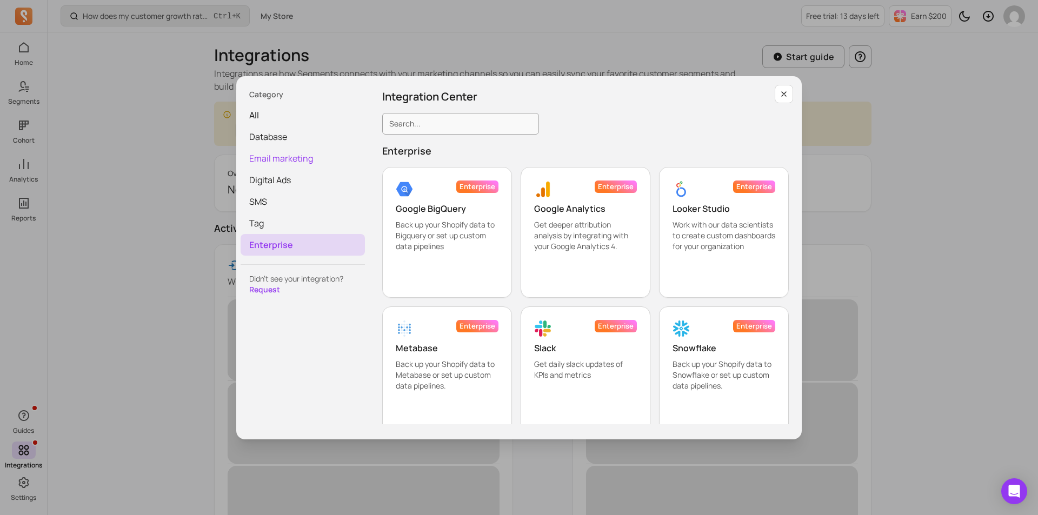
click at [302, 168] on span "Email marketing" at bounding box center [303, 159] width 124 height 22
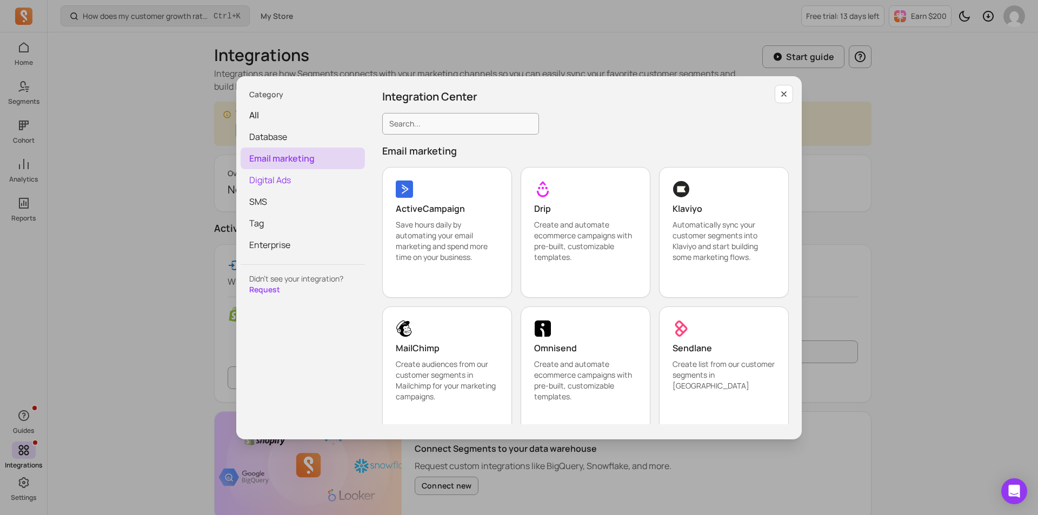
click at [302, 175] on span "Digital Ads" at bounding box center [303, 180] width 124 height 22
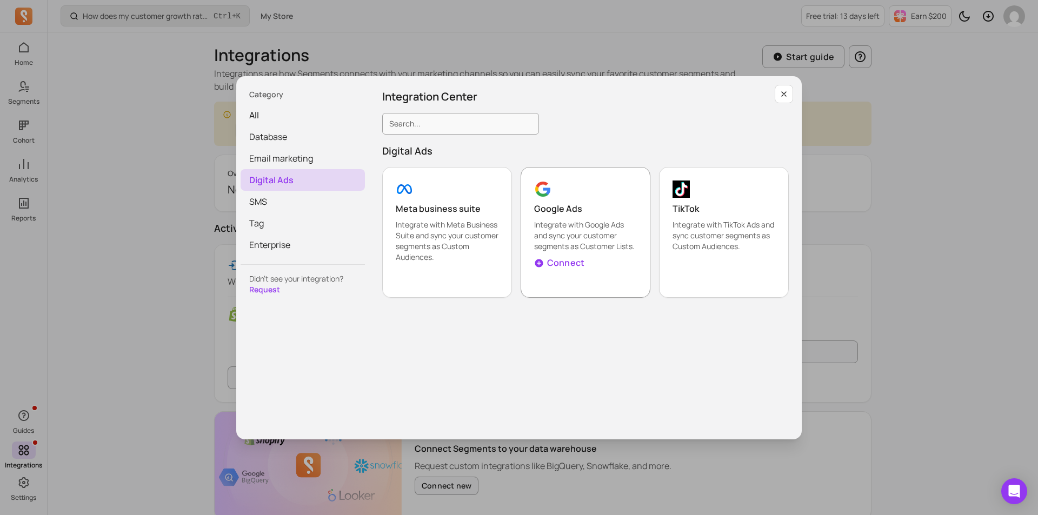
click at [560, 262] on p "Connect" at bounding box center [565, 262] width 37 height 13
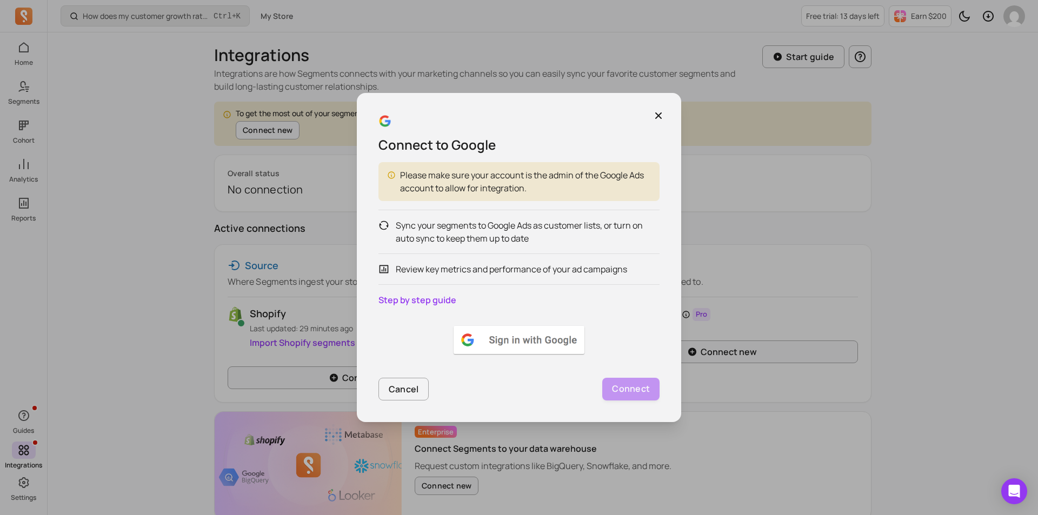
click at [414, 296] on link "Step by step guide" at bounding box center [418, 300] width 78 height 12
click at [548, 344] on img at bounding box center [519, 340] width 135 height 32
click at [673, 110] on div "Connect to Google Please make sure your account is the admin of the Google Ads …" at bounding box center [519, 257] width 324 height 329
click at [659, 114] on icon "button" at bounding box center [658, 115] width 11 height 11
